Goal: Transaction & Acquisition: Book appointment/travel/reservation

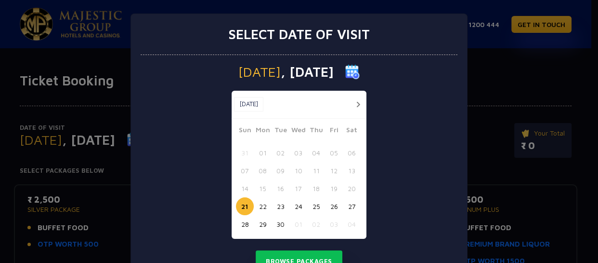
click at [261, 199] on button "22" at bounding box center [263, 206] width 18 height 18
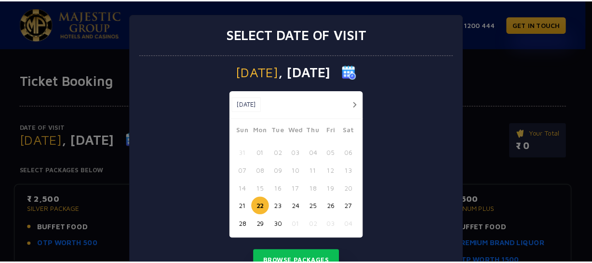
scroll to position [43, 0]
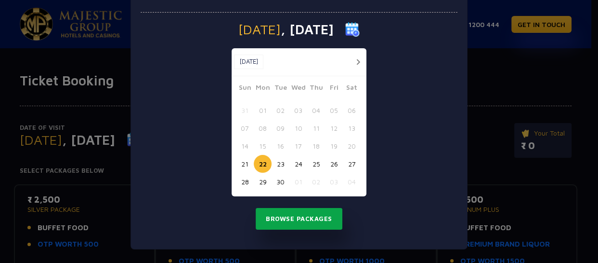
click at [318, 221] on button "Browse Packages" at bounding box center [299, 219] width 87 height 22
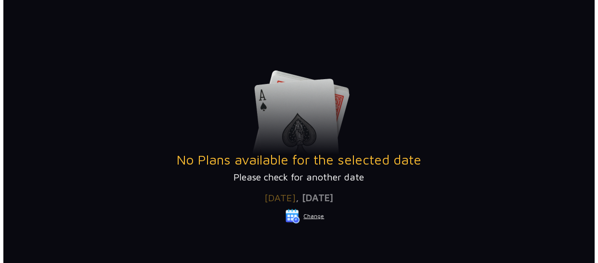
scroll to position [119, 0]
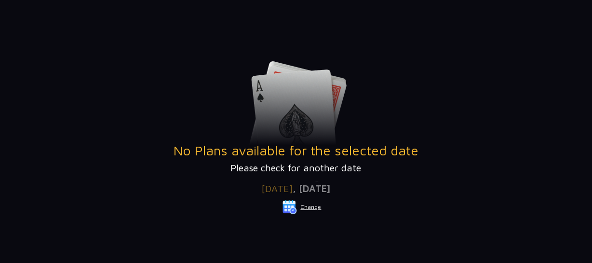
click at [309, 206] on button "Change" at bounding box center [302, 206] width 40 height 15
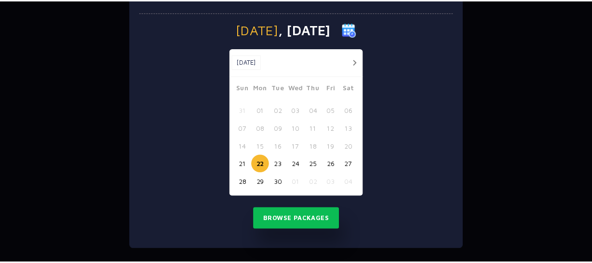
scroll to position [0, 0]
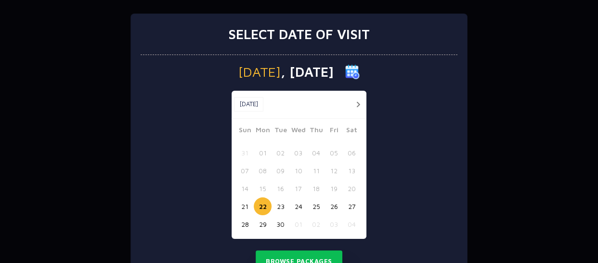
click at [262, 205] on button "22" at bounding box center [263, 206] width 18 height 18
click at [260, 205] on button "22" at bounding box center [263, 206] width 18 height 18
click at [292, 255] on button "Browse Packages" at bounding box center [299, 261] width 87 height 22
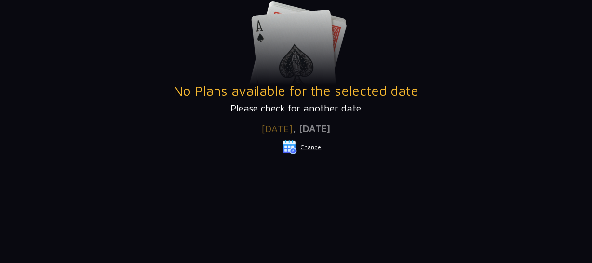
scroll to position [178, 0]
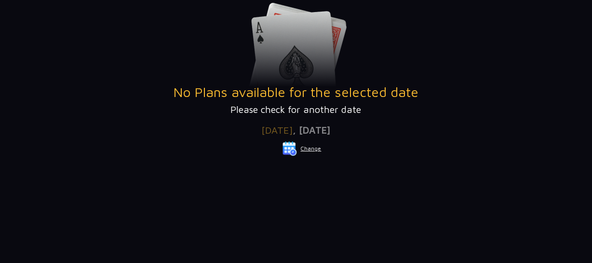
click at [305, 145] on button "Change" at bounding box center [302, 148] width 40 height 15
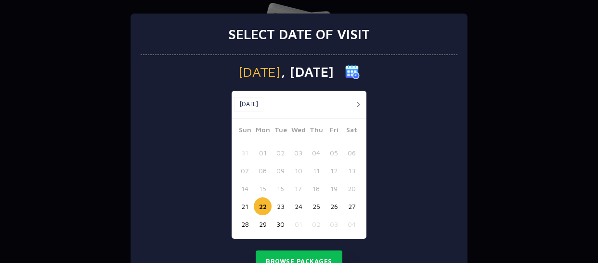
click at [277, 212] on button "23" at bounding box center [281, 206] width 18 height 18
click at [286, 258] on button "Browse Packages" at bounding box center [299, 261] width 87 height 22
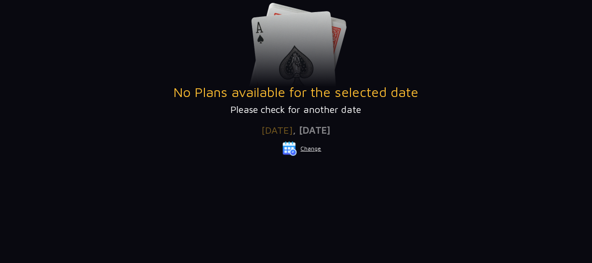
click at [313, 149] on button "Change" at bounding box center [302, 148] width 40 height 15
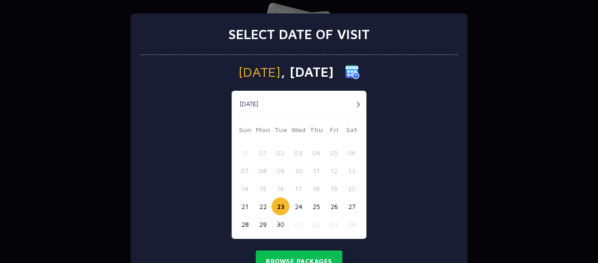
click at [296, 211] on button "24" at bounding box center [298, 206] width 18 height 18
click at [288, 255] on button "Browse Packages" at bounding box center [299, 261] width 87 height 22
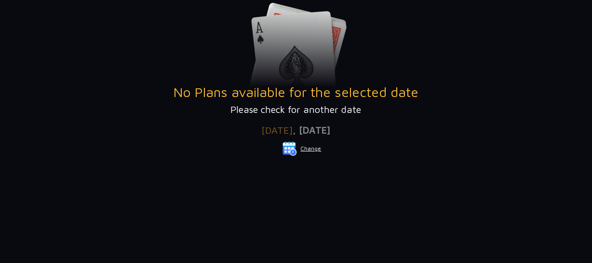
click at [313, 146] on button "Change" at bounding box center [302, 148] width 40 height 15
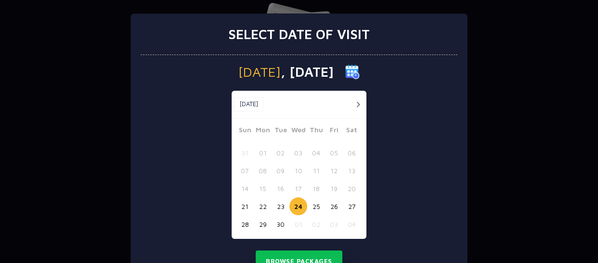
click at [261, 202] on button "22" at bounding box center [263, 206] width 18 height 18
click at [275, 255] on button "Browse Packages" at bounding box center [299, 261] width 87 height 22
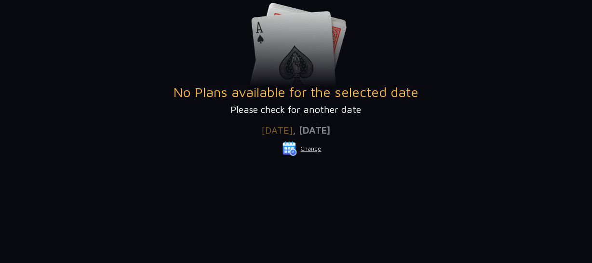
click at [307, 149] on button "Change" at bounding box center [302, 148] width 40 height 15
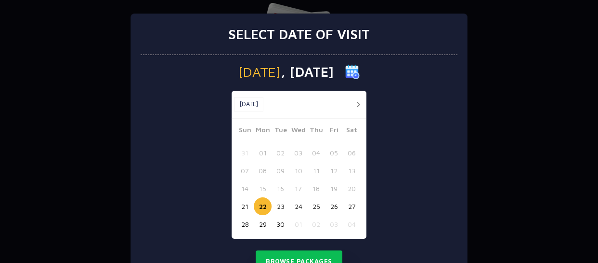
click at [242, 206] on button "21" at bounding box center [245, 206] width 18 height 18
click at [287, 253] on button "Browse Packages" at bounding box center [299, 261] width 87 height 22
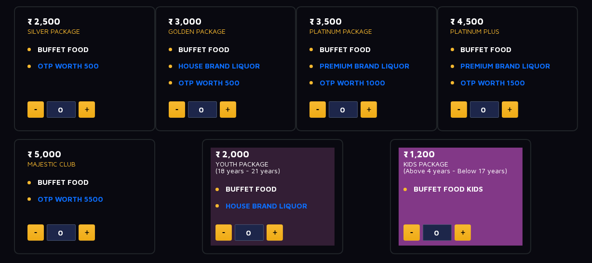
click at [312, 147] on p "₹ 2,000" at bounding box center [272, 153] width 114 height 13
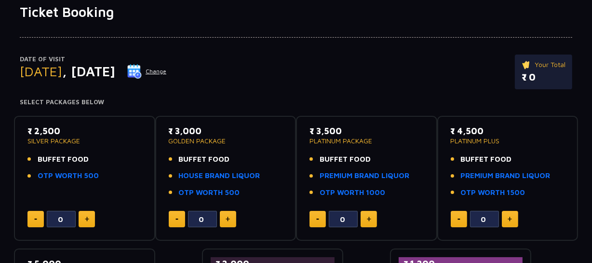
scroll to position [0, 0]
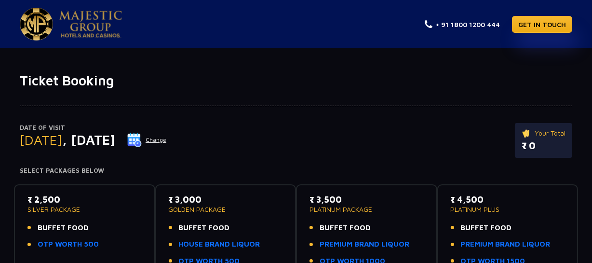
click at [394, 60] on div "Ticket Booking Date of Visit Sunday , 21 Sep 2025 Change Your Total ₹ 0 Select …" at bounding box center [296, 261] width 592 height 427
drag, startPoint x: 591, startPoint y: 61, endPoint x: 594, endPoint y: 76, distance: 15.3
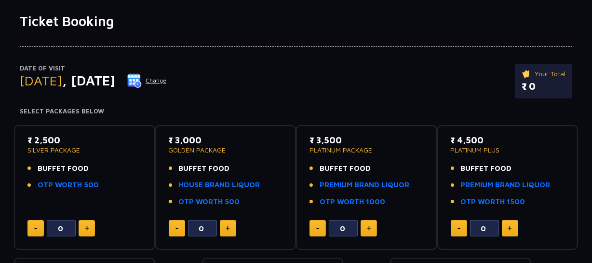
scroll to position [58, 0]
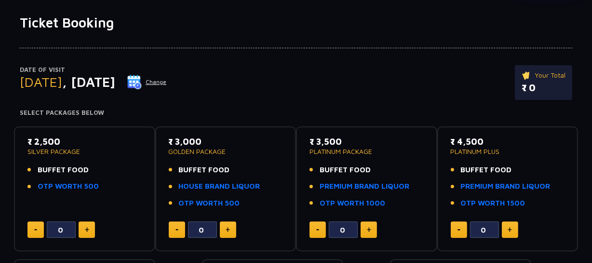
click at [167, 79] on button "Change" at bounding box center [147, 81] width 40 height 15
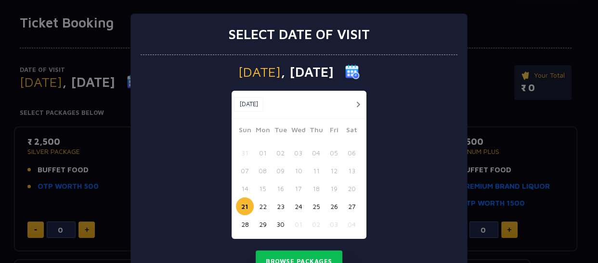
click at [257, 204] on button "22" at bounding box center [263, 206] width 18 height 18
click at [288, 256] on button "Browse Packages" at bounding box center [299, 261] width 87 height 22
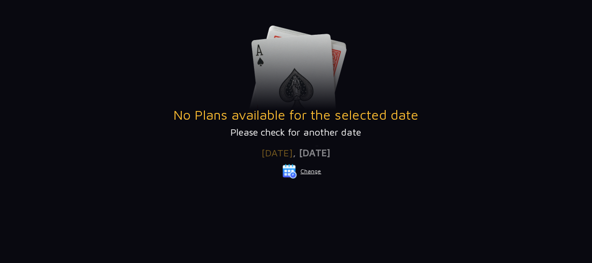
scroll to position [168, 0]
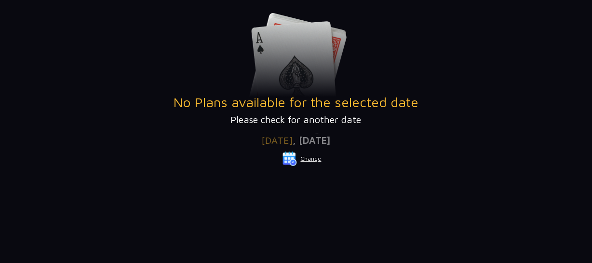
click at [304, 155] on button "Change" at bounding box center [302, 158] width 40 height 15
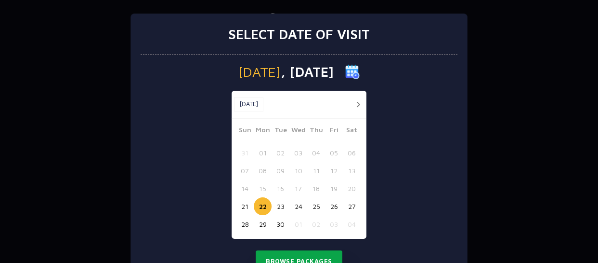
click at [286, 255] on button "Browse Packages" at bounding box center [299, 261] width 87 height 22
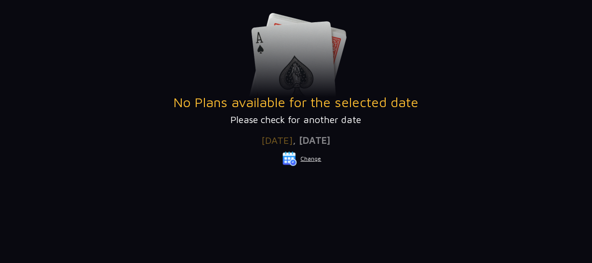
click at [310, 156] on button "Change" at bounding box center [302, 158] width 40 height 15
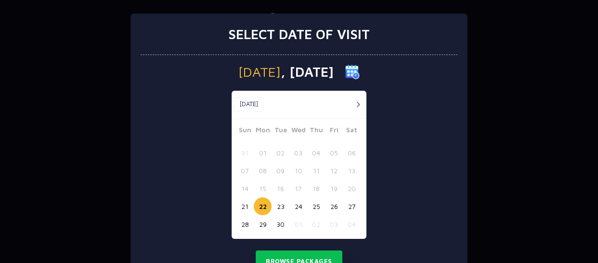
click at [240, 205] on button "21" at bounding box center [245, 206] width 18 height 18
click at [278, 258] on button "Browse Packages" at bounding box center [299, 261] width 87 height 22
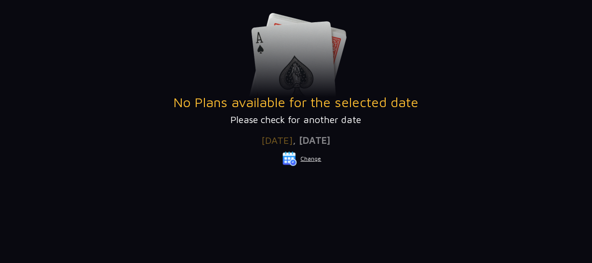
click at [311, 157] on button "Change" at bounding box center [302, 158] width 40 height 15
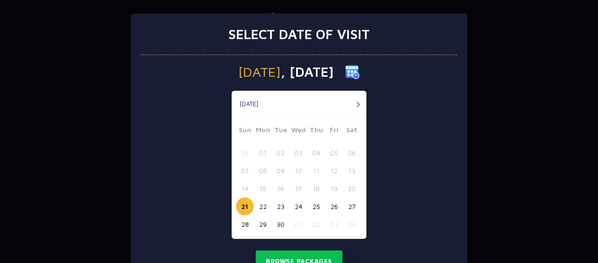
click at [257, 205] on button "22" at bounding box center [263, 206] width 18 height 18
click at [281, 255] on button "Browse Packages" at bounding box center [299, 261] width 87 height 22
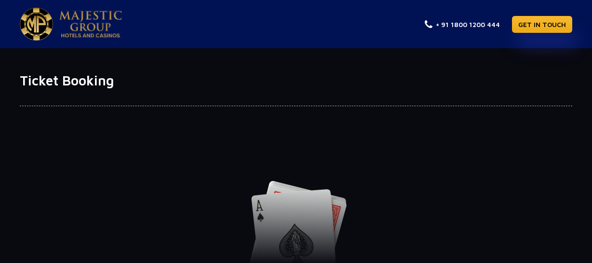
scroll to position [168, 0]
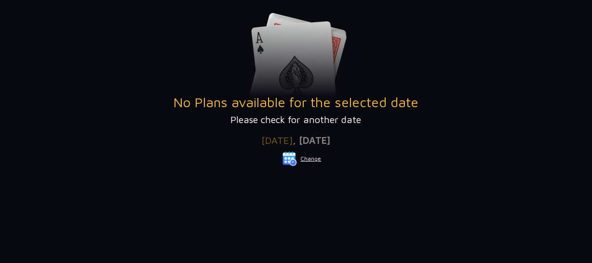
click at [422, 222] on div "No Plans available for the selected date Please check for another date Date of …" at bounding box center [296, 99] width 552 height 289
click at [312, 158] on button "Change" at bounding box center [302, 158] width 40 height 15
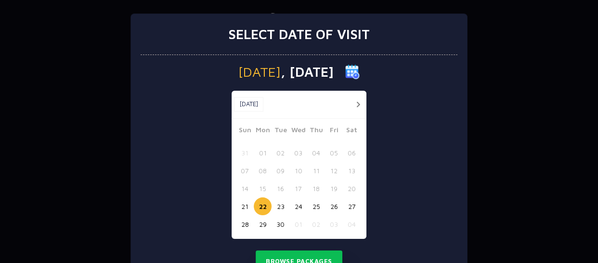
click at [279, 206] on button "23" at bounding box center [281, 206] width 18 height 18
click at [256, 206] on button "22" at bounding box center [263, 206] width 18 height 18
click at [284, 257] on button "Browse Packages" at bounding box center [299, 261] width 87 height 22
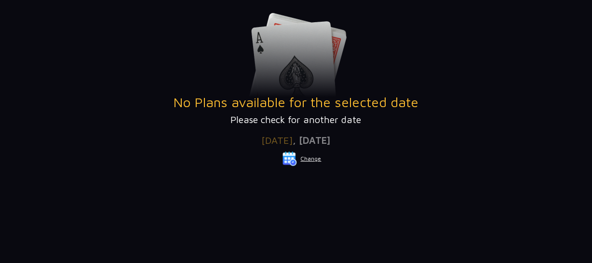
click at [308, 157] on button "Change" at bounding box center [302, 158] width 40 height 15
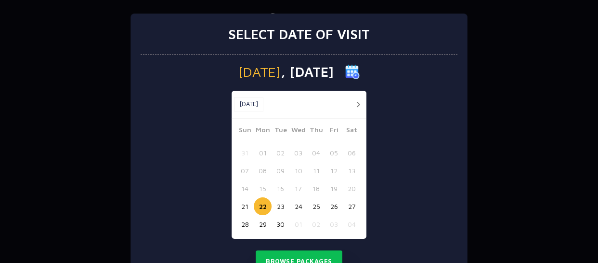
click at [279, 202] on button "23" at bounding box center [281, 206] width 18 height 18
click at [287, 254] on button "Browse Packages" at bounding box center [299, 261] width 87 height 22
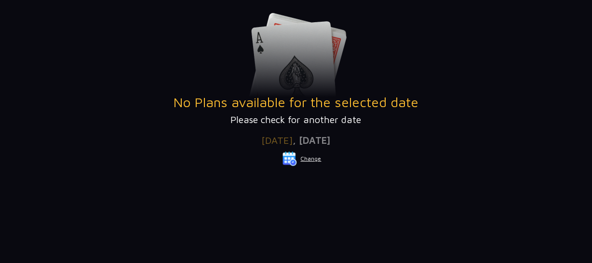
click at [308, 158] on button "Change" at bounding box center [302, 158] width 40 height 15
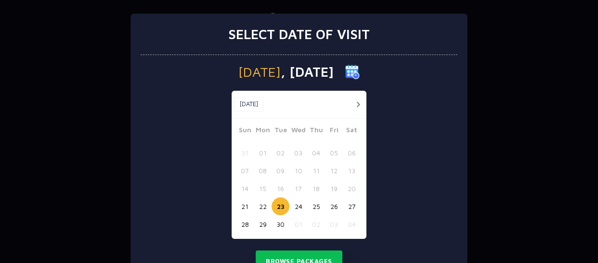
click at [257, 206] on button "22" at bounding box center [263, 206] width 18 height 18
click at [276, 254] on button "Browse Packages" at bounding box center [299, 261] width 87 height 22
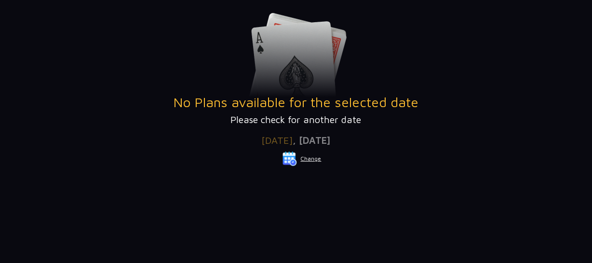
scroll to position [156, 0]
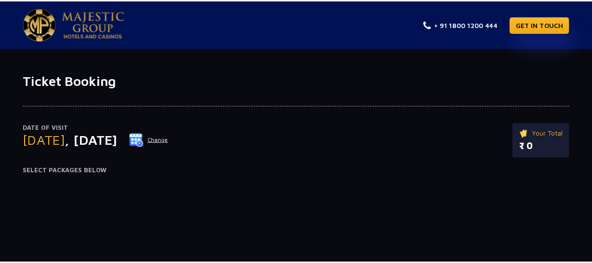
scroll to position [156, 0]
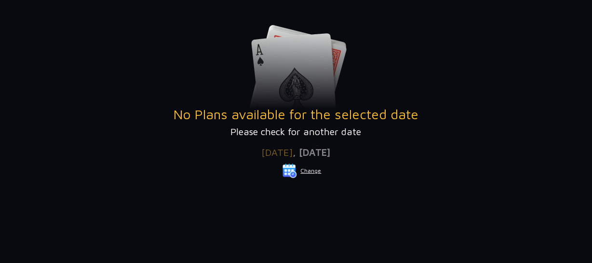
click at [310, 169] on button "Change" at bounding box center [302, 170] width 40 height 15
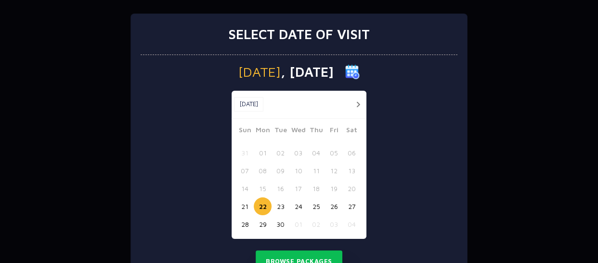
click at [274, 207] on button "23" at bounding box center [281, 206] width 18 height 18
click at [256, 204] on button "22" at bounding box center [263, 206] width 18 height 18
click at [278, 222] on button "30" at bounding box center [281, 224] width 18 height 18
click at [299, 253] on button "Browse Packages" at bounding box center [299, 261] width 87 height 22
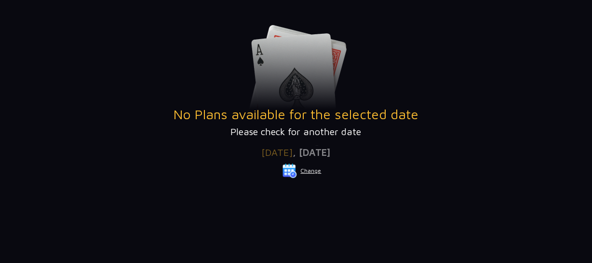
click at [312, 173] on button "Change" at bounding box center [302, 170] width 40 height 15
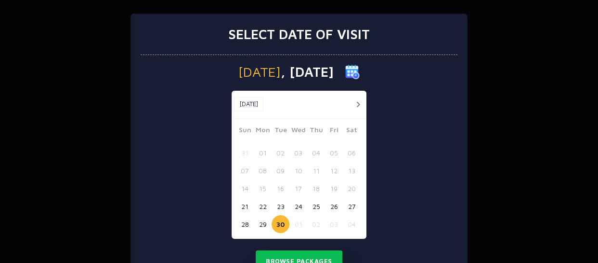
click at [243, 206] on button "21" at bounding box center [245, 206] width 18 height 18
click at [283, 253] on button "Browse Packages" at bounding box center [299, 261] width 87 height 22
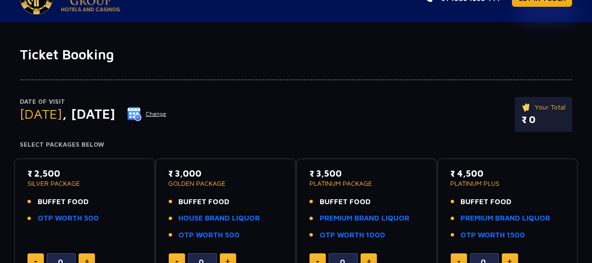
scroll to position [0, 0]
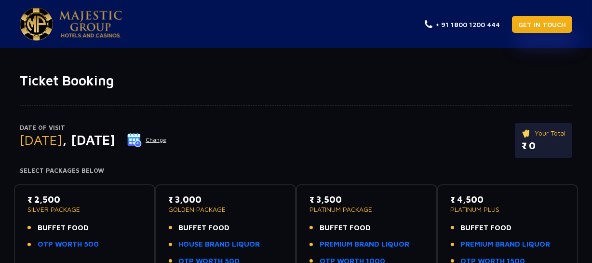
click at [533, 22] on link "GET IN TOUCH" at bounding box center [542, 24] width 60 height 17
